Goal: Find specific page/section: Find specific page/section

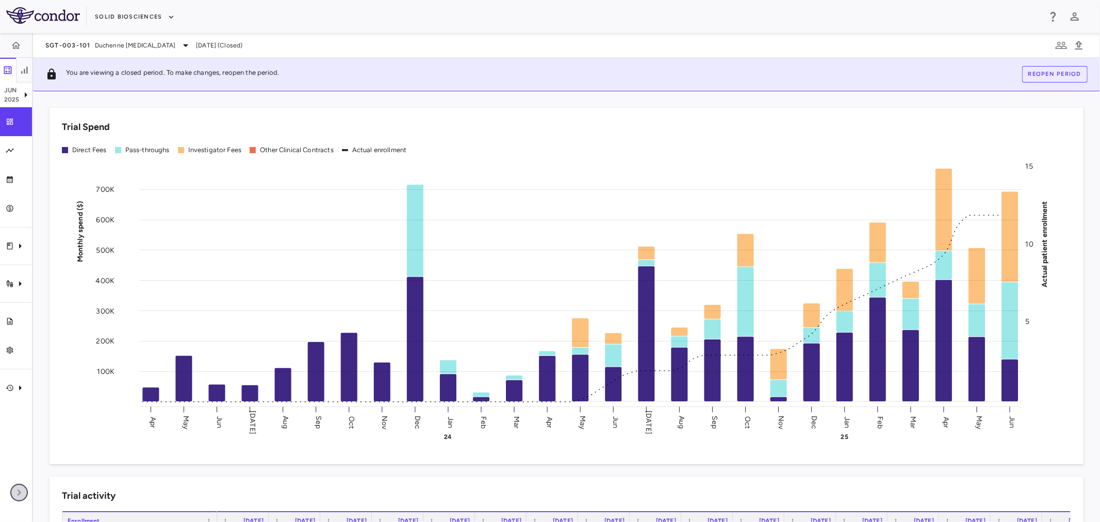
click at [23, 487] on icon "button" at bounding box center [19, 492] width 12 height 12
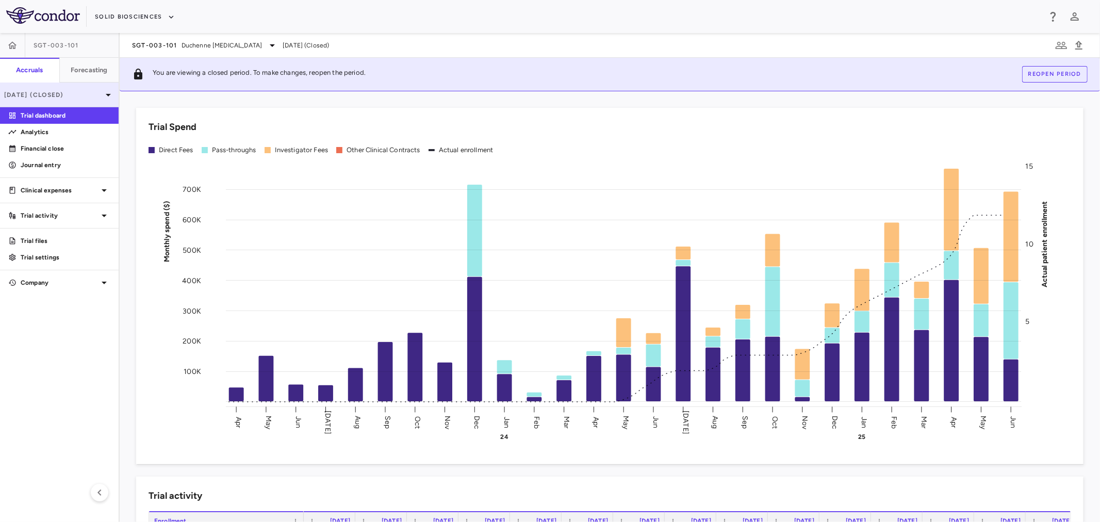
click at [106, 91] on icon at bounding box center [108, 95] width 12 height 12
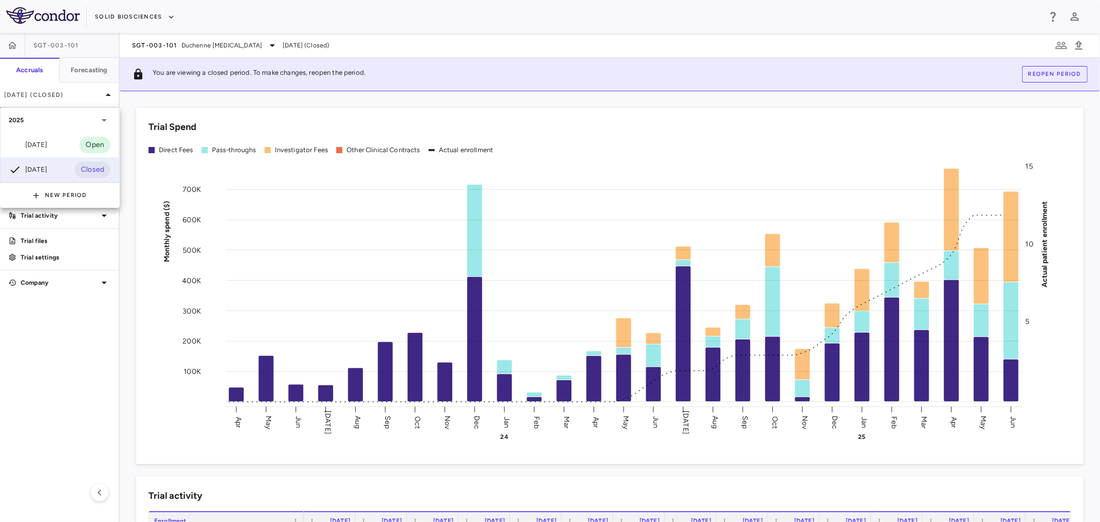
click at [118, 12] on div at bounding box center [550, 261] width 1100 height 522
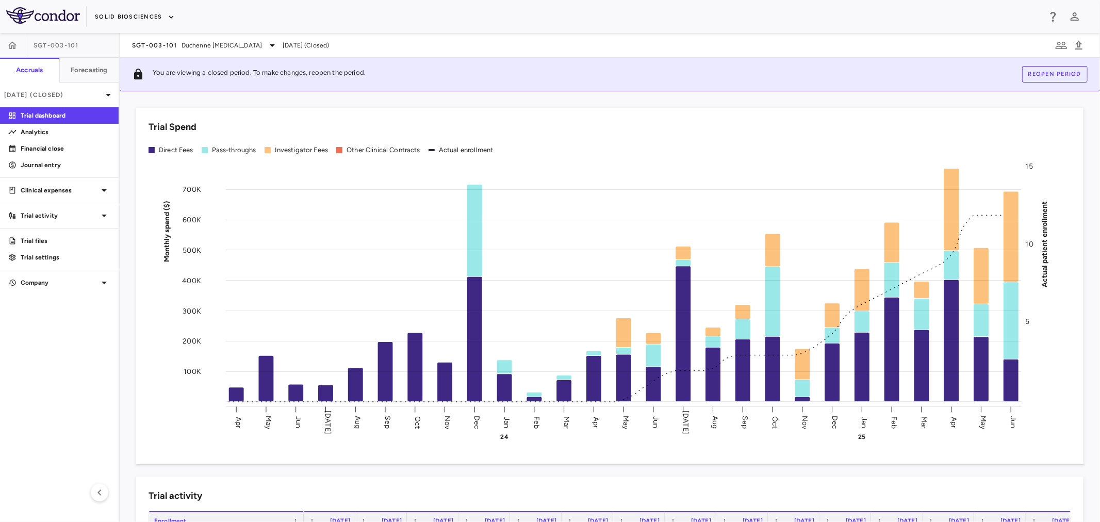
click at [119, 14] on div "2025 [DATE] Open [DATE] Closed New Period" at bounding box center [550, 261] width 1100 height 522
click at [120, 15] on button "Solid Biosciences" at bounding box center [134, 17] width 79 height 17
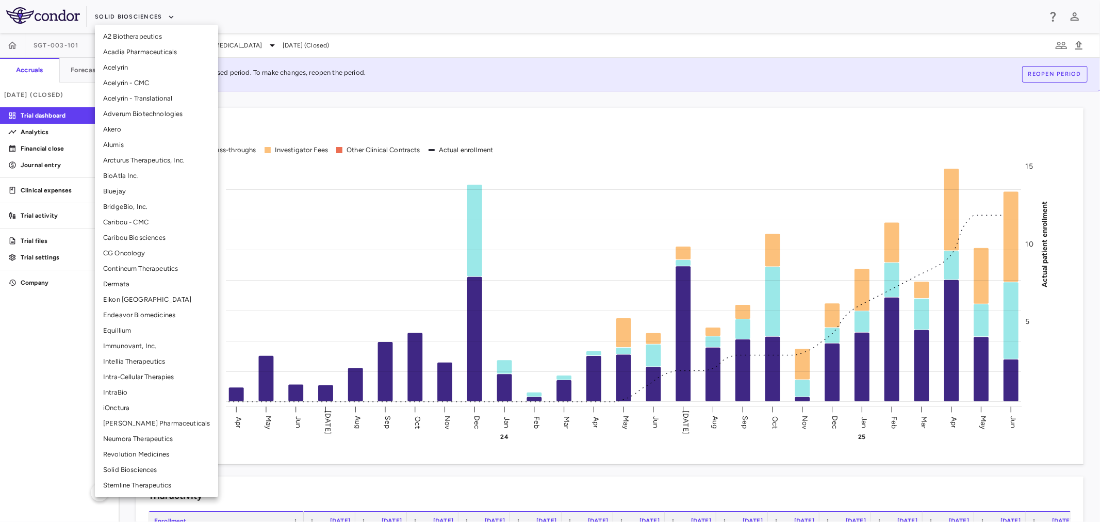
click at [145, 115] on li "Adverum Biotechnologies" at bounding box center [156, 113] width 123 height 15
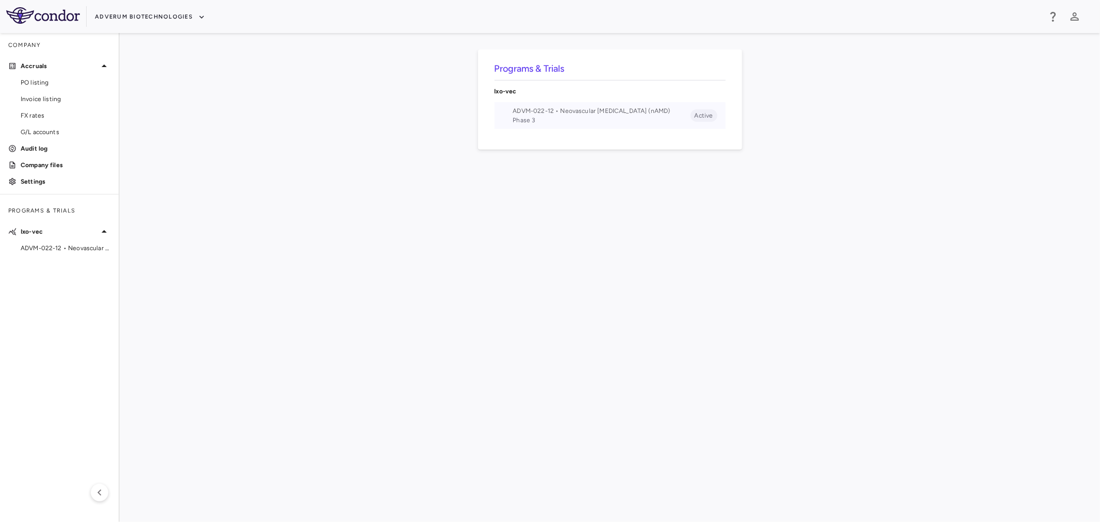
click at [599, 108] on span "ADVM-022-12 • Neovascular Age-Related Macular Degeneration (nAMD)" at bounding box center [601, 110] width 177 height 9
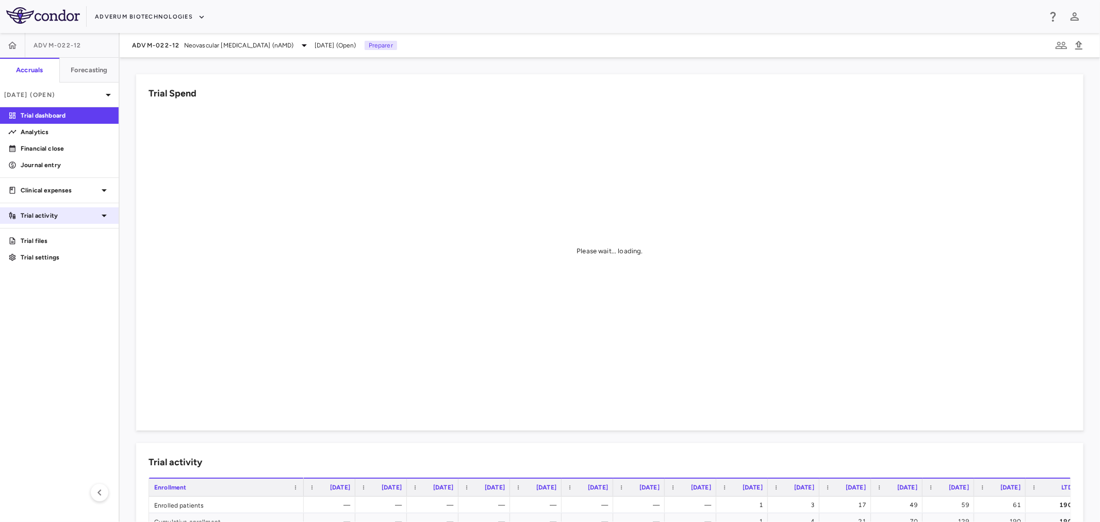
click at [71, 216] on p "Trial activity" at bounding box center [59, 215] width 77 height 9
click at [80, 192] on p "Clinical expenses" at bounding box center [59, 190] width 77 height 9
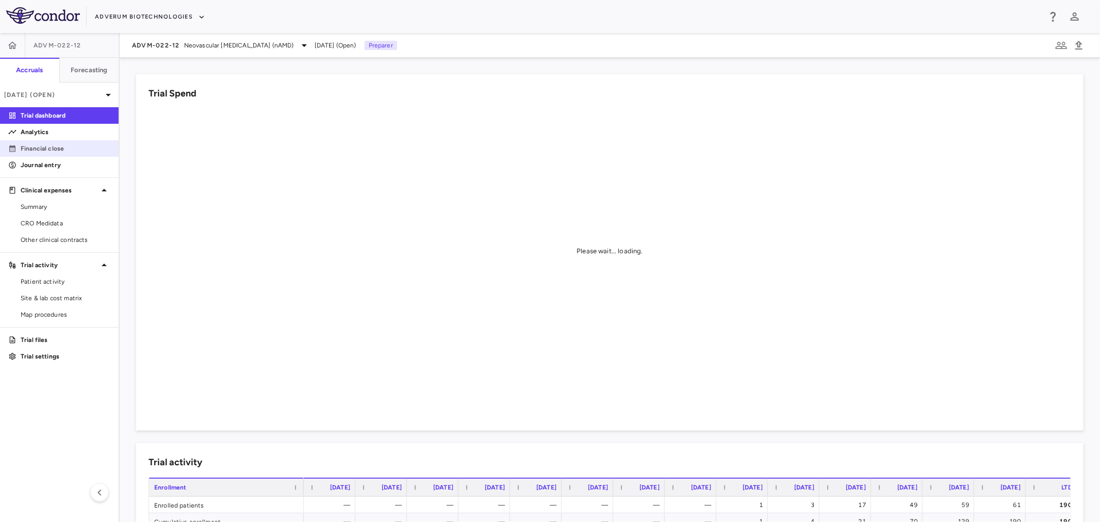
click at [70, 148] on p "Financial close" at bounding box center [66, 148] width 90 height 9
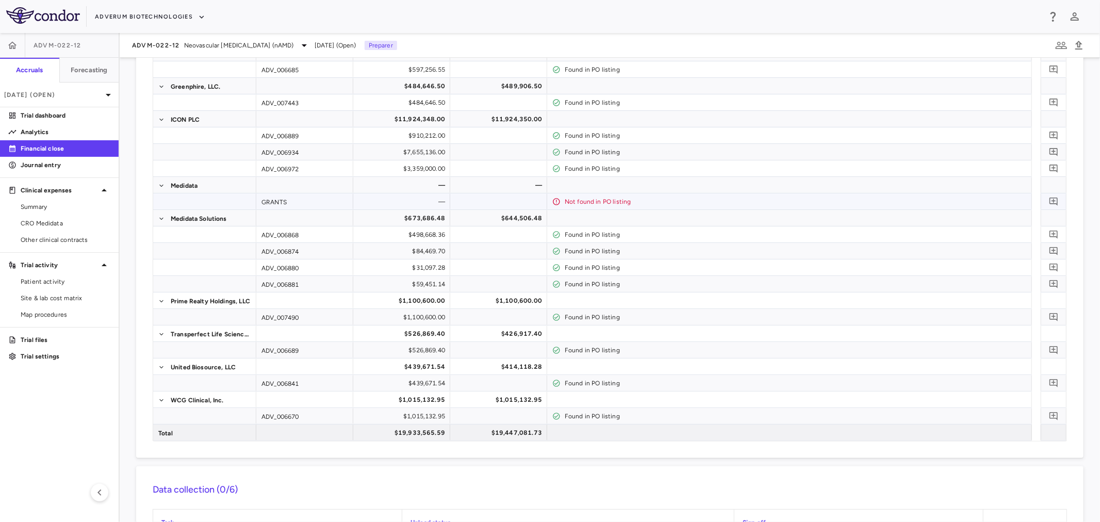
scroll to position [344, 0]
